Goal: Information Seeking & Learning: Find specific fact

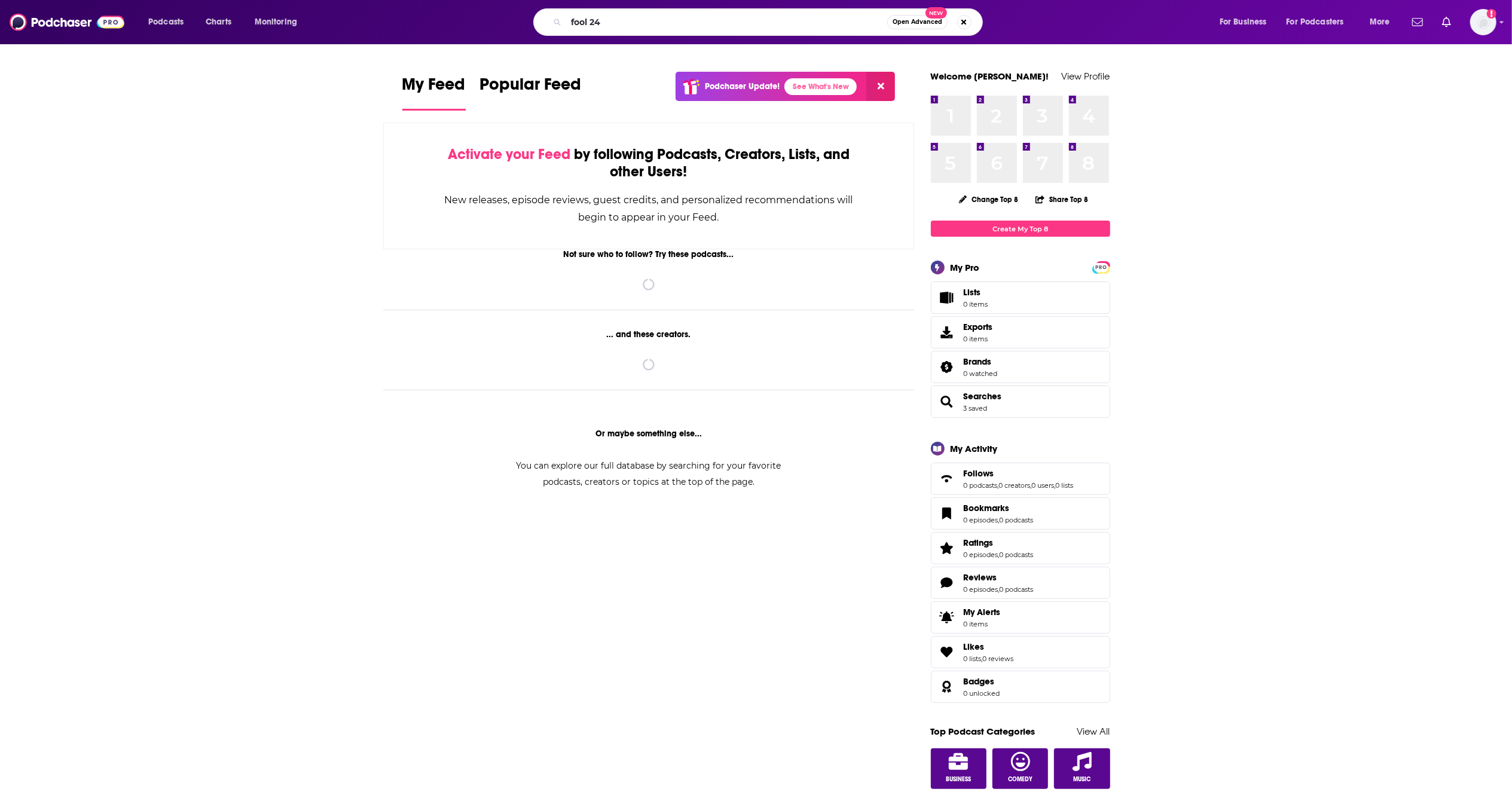
type input "fool 24"
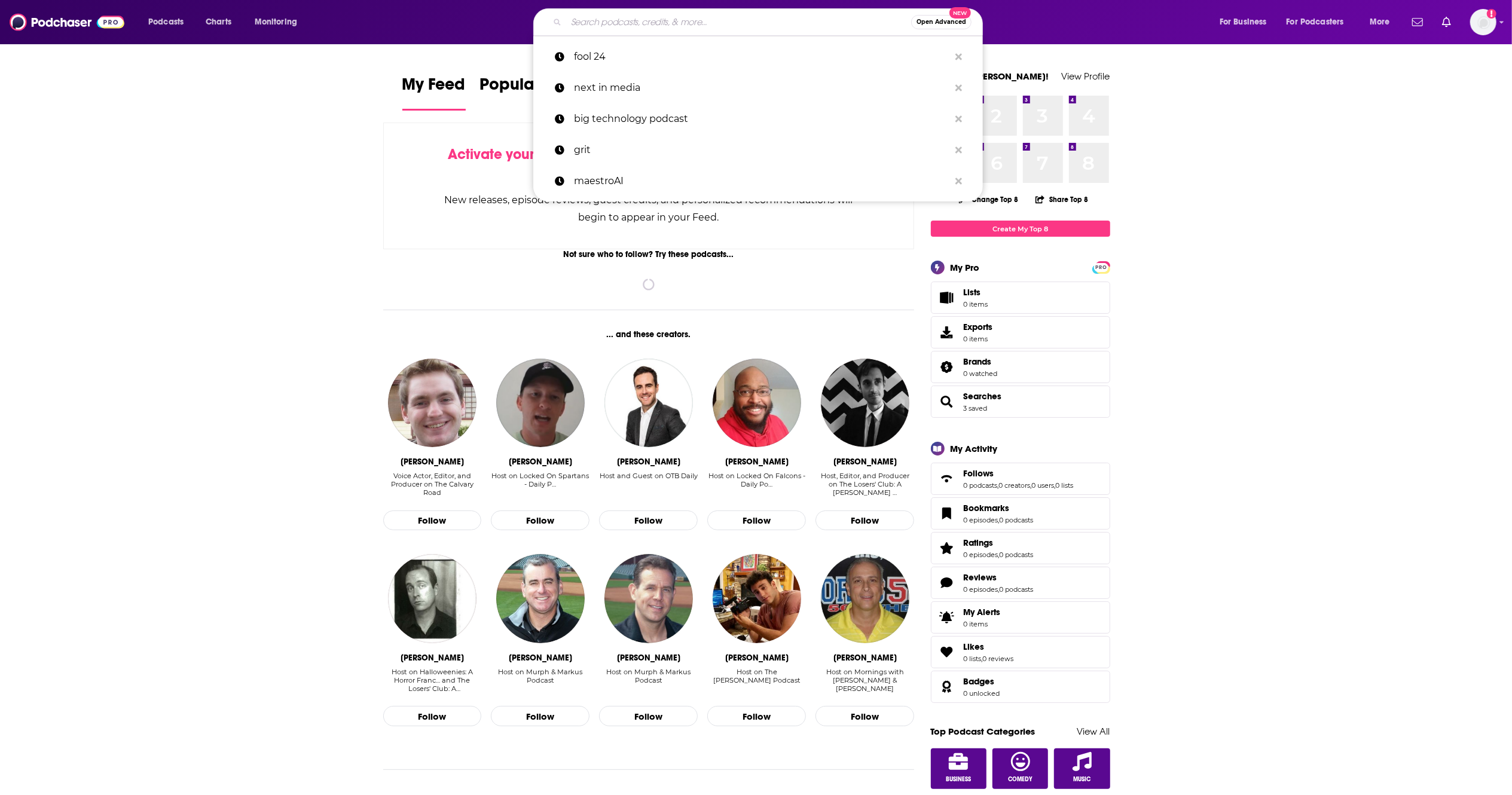
click at [652, 23] on input "Search podcasts, credits, & more..." at bounding box center [739, 22] width 345 height 19
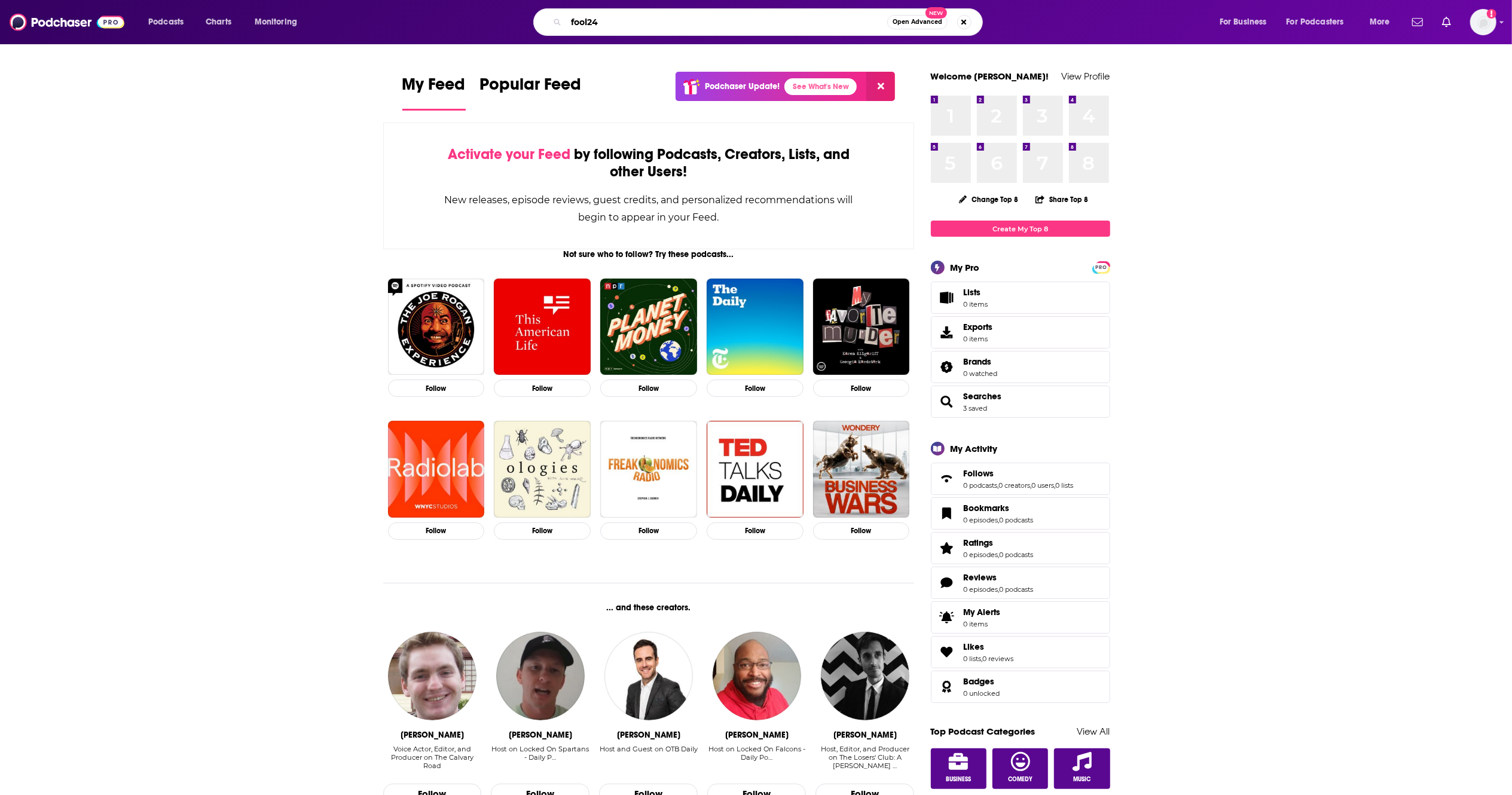
type input "fool24"
